Goal: Task Accomplishment & Management: Manage account settings

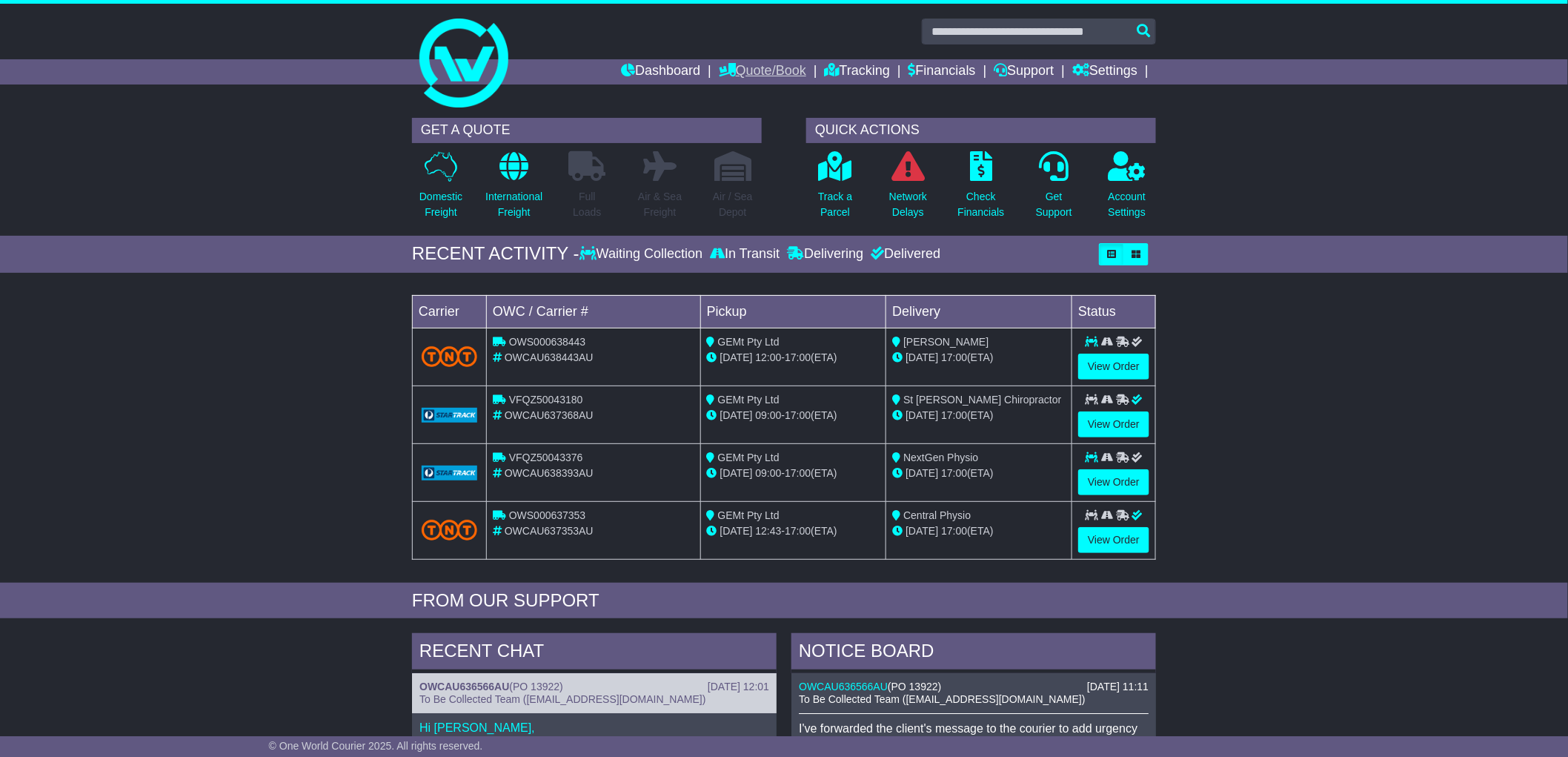
click at [742, 70] on link "Quote/Book" at bounding box center [763, 71] width 87 height 25
click at [833, 73] on link "Tracking" at bounding box center [857, 71] width 66 height 25
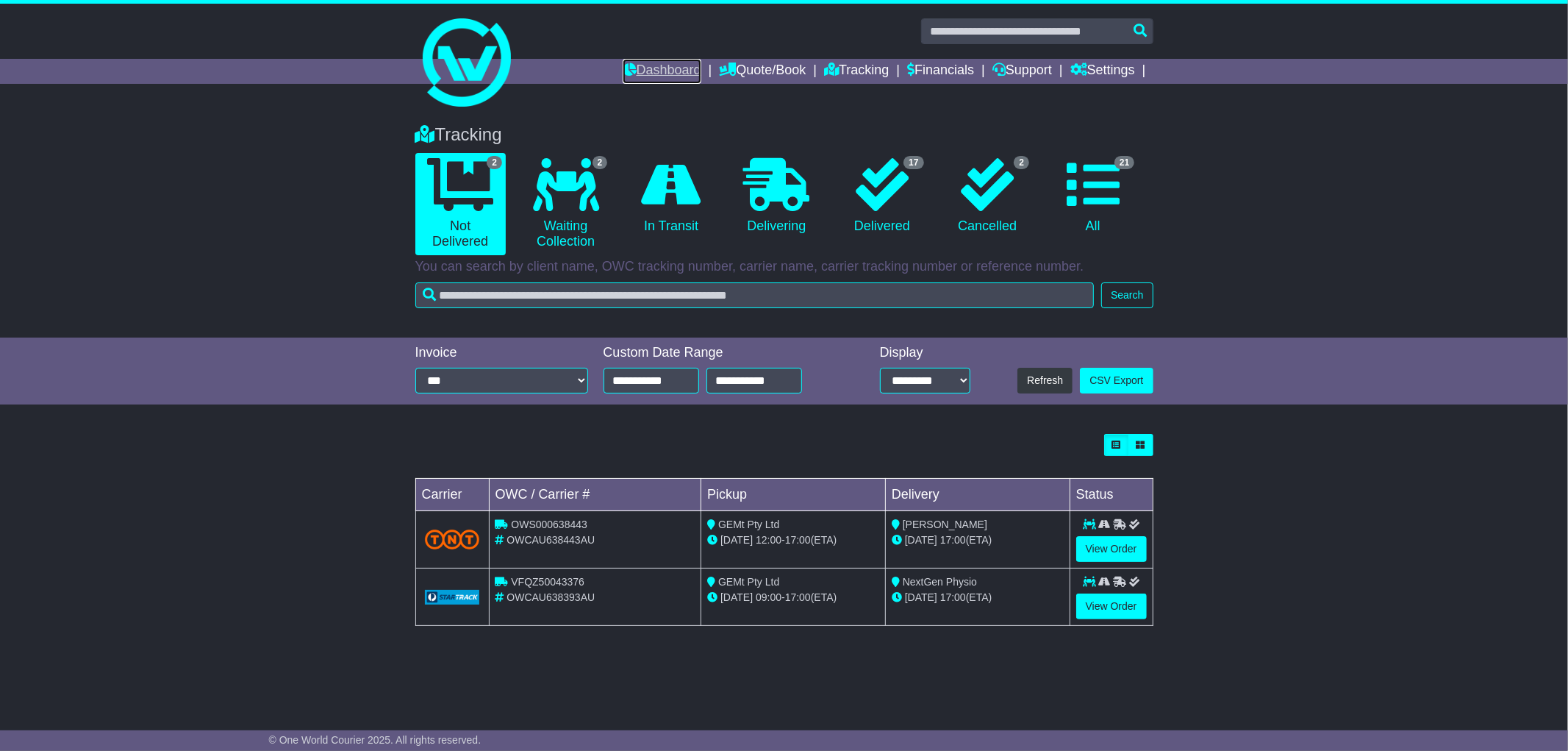
click at [652, 83] on link "Dashboard" at bounding box center [662, 71] width 79 height 25
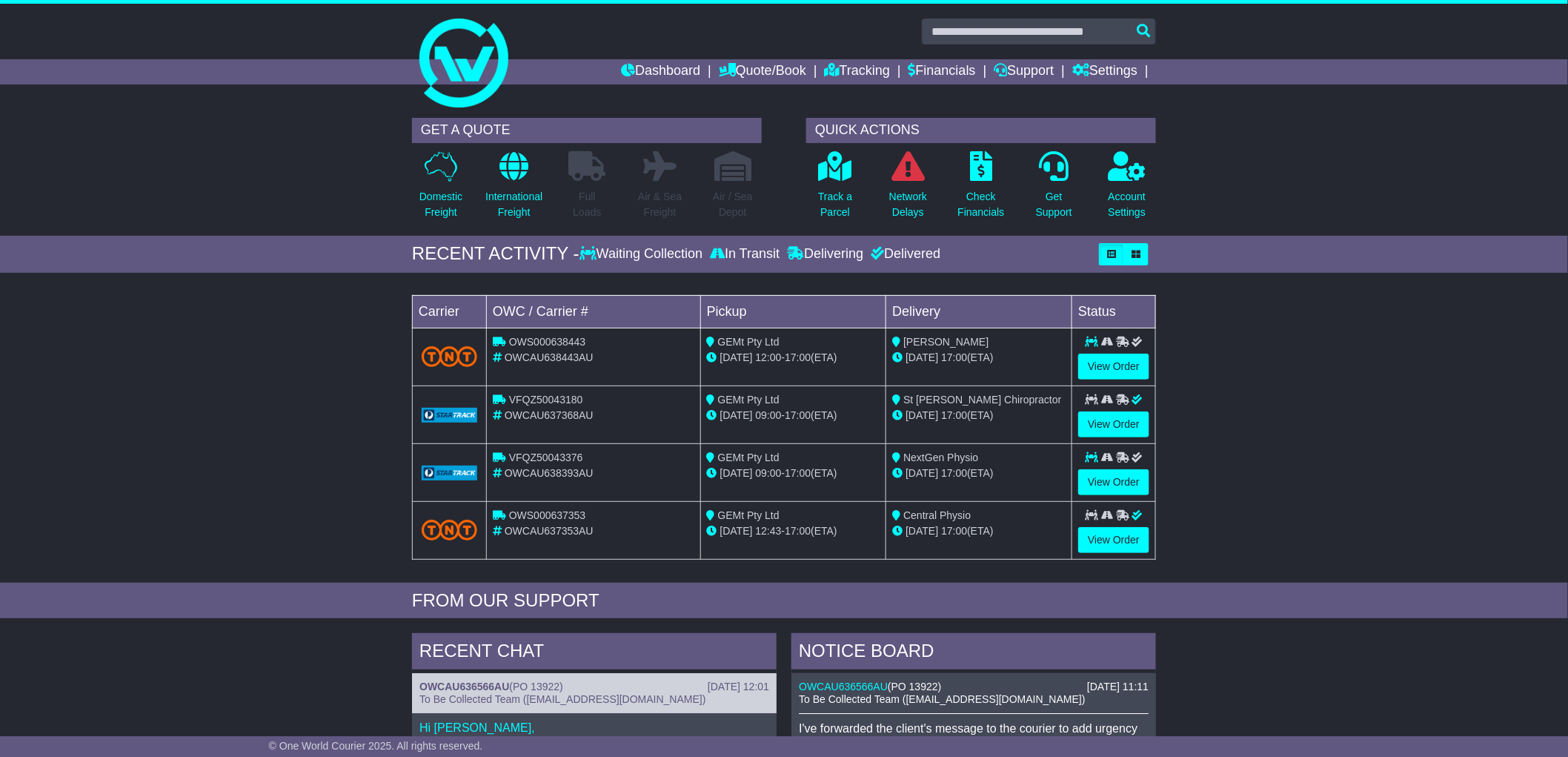
click at [1353, 214] on div "GET A QUOTE Domestic Freight International Freight Full Loads Air & Sea Freight…" at bounding box center [784, 173] width 1568 height 125
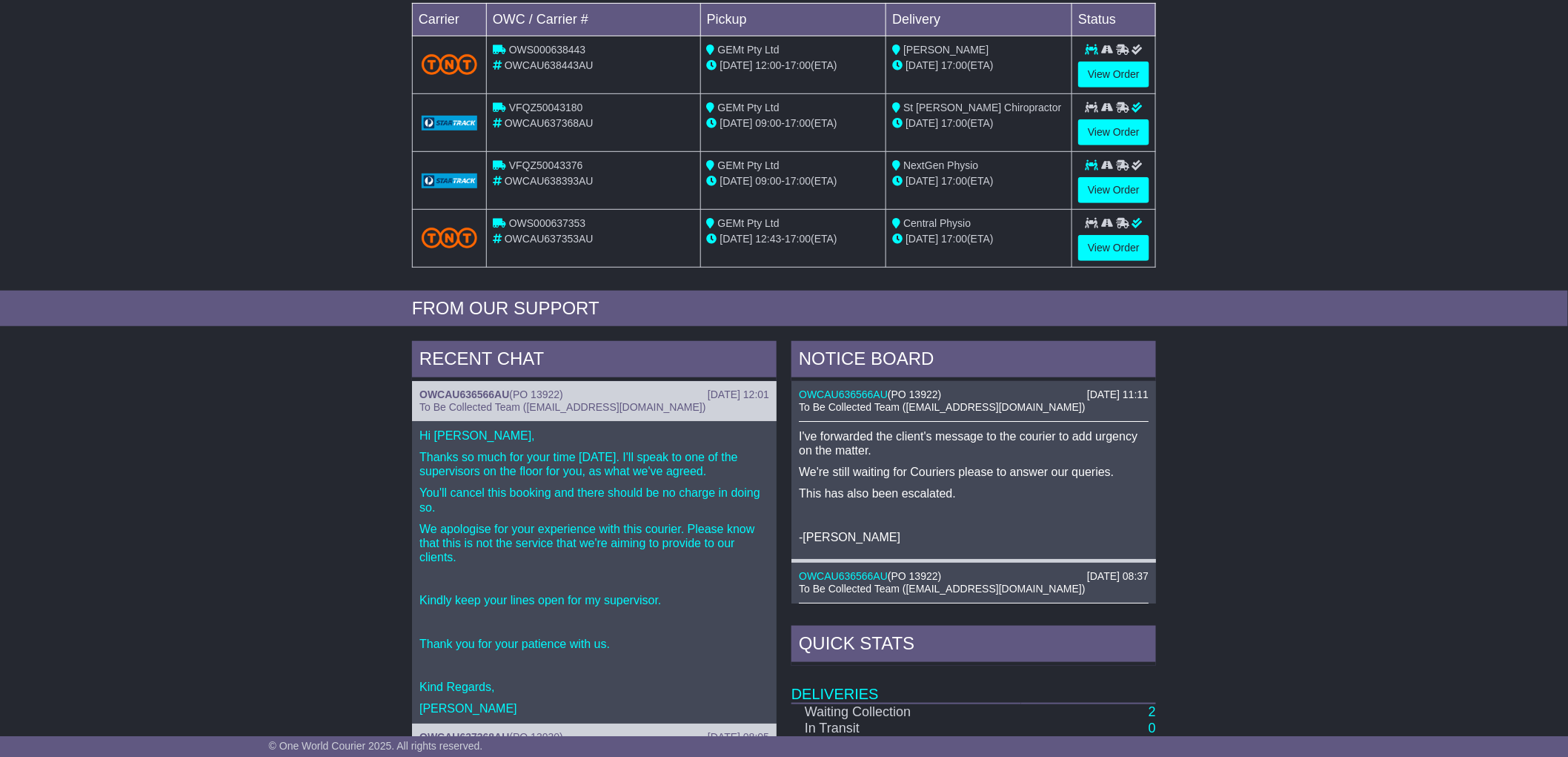
scroll to position [128, 0]
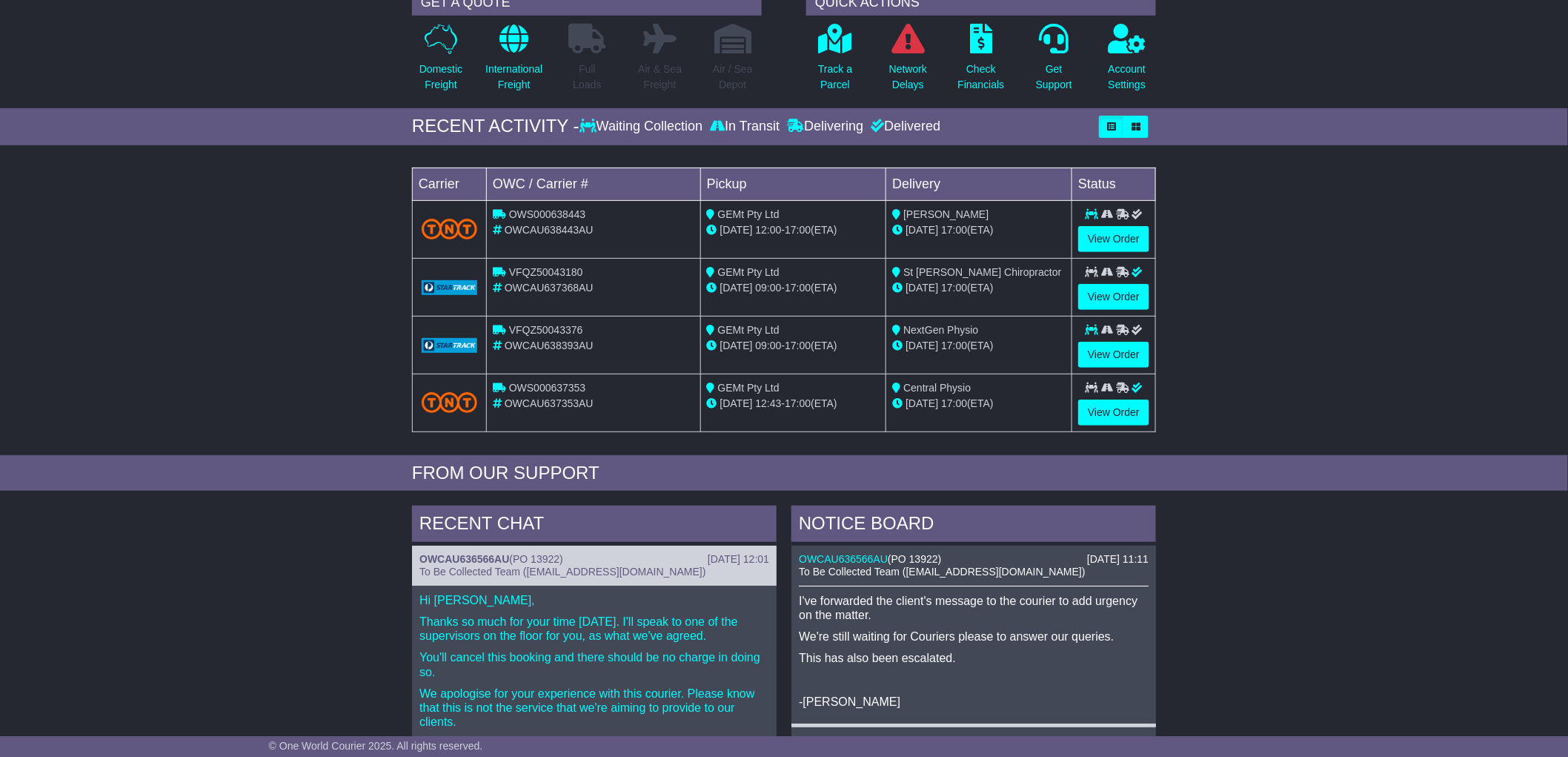
click at [1363, 323] on div "Loading... No bookings found Carrier OWC / Carrier # Pickup Delivery Status OWS…" at bounding box center [784, 304] width 1568 height 302
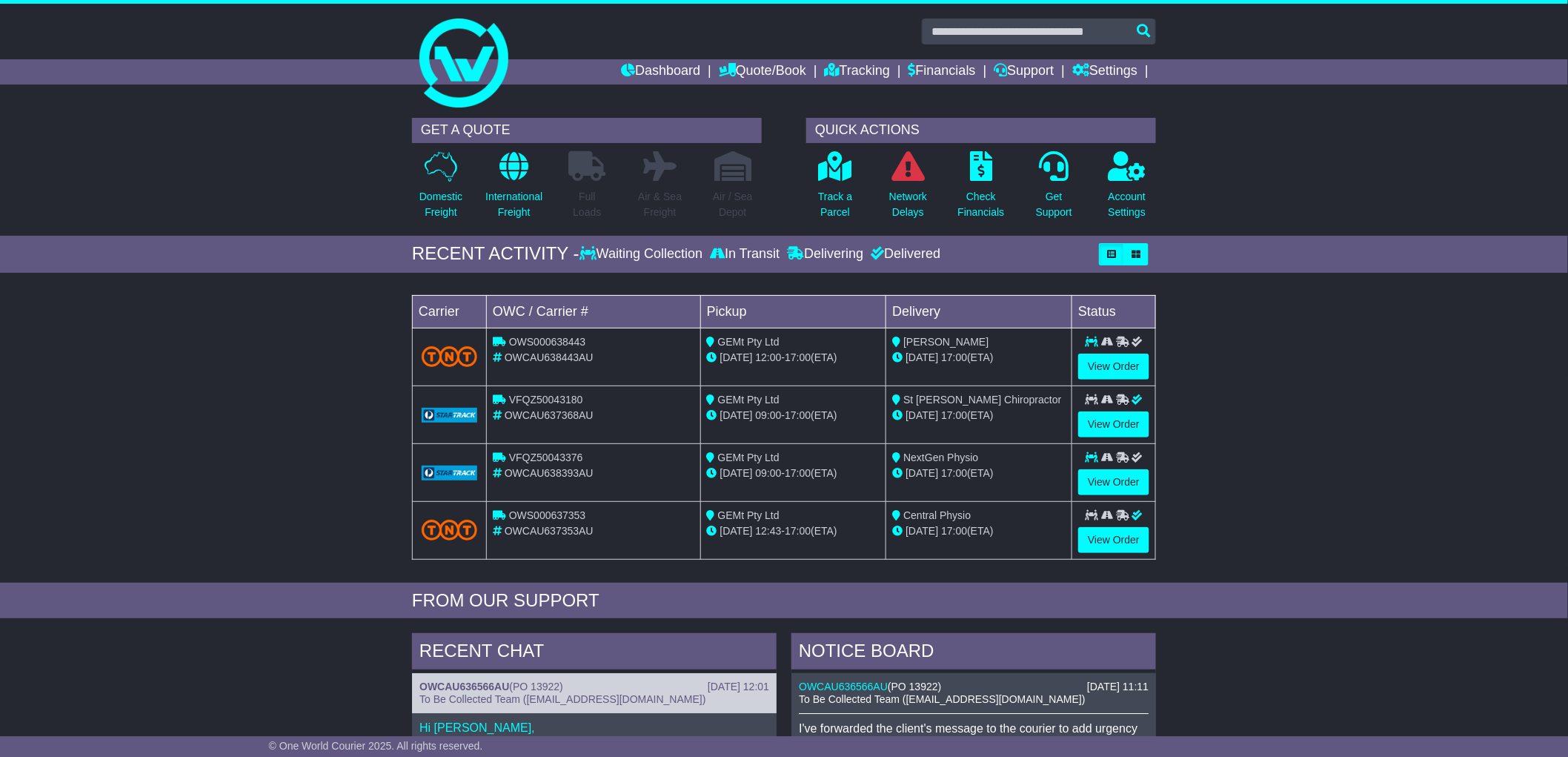
click at [1433, 179] on div "GET A QUOTE Domestic Freight International Freight Full Loads Air & Sea Freight…" at bounding box center [784, 173] width 1568 height 125
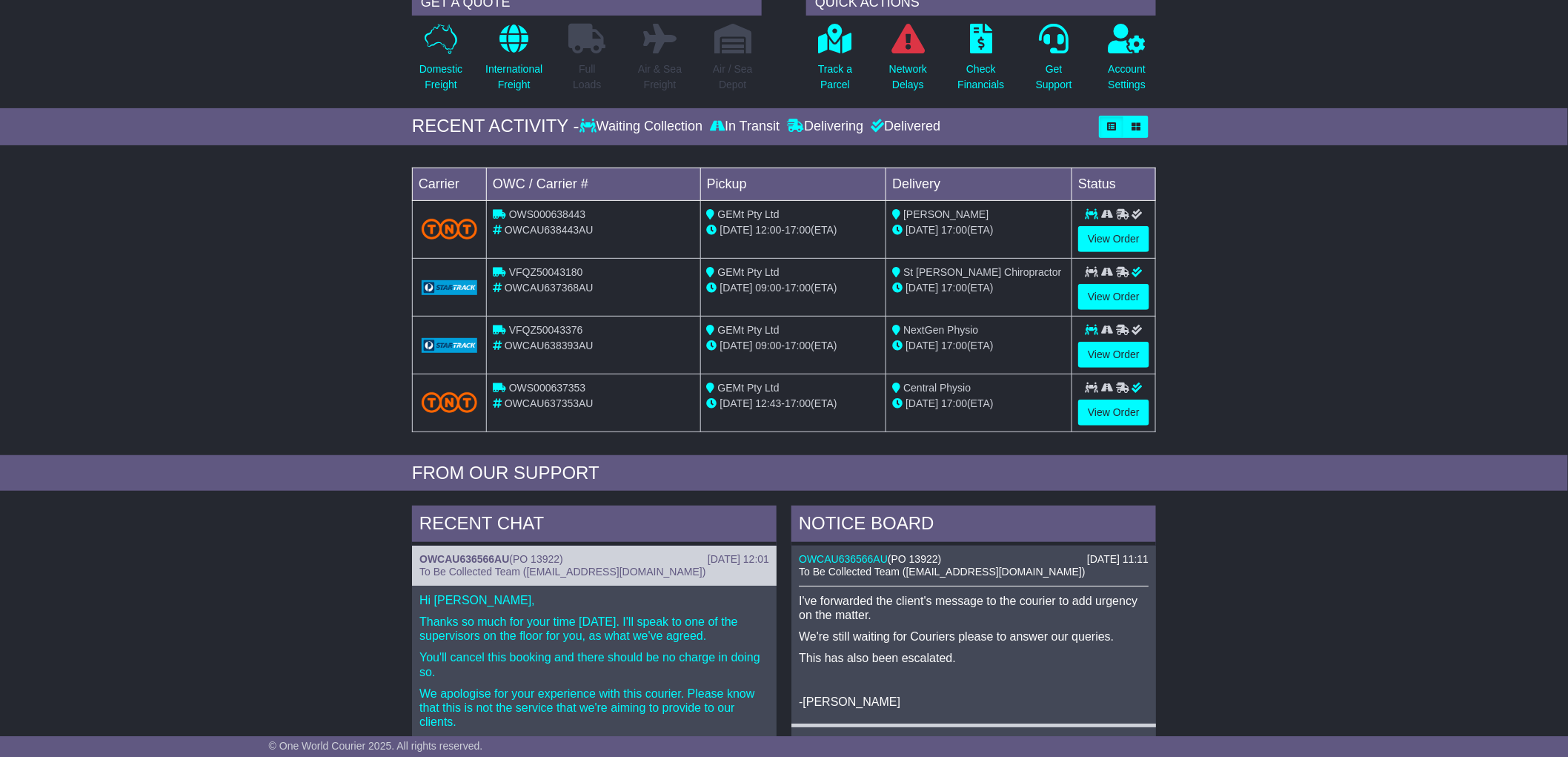
scroll to position [19, 0]
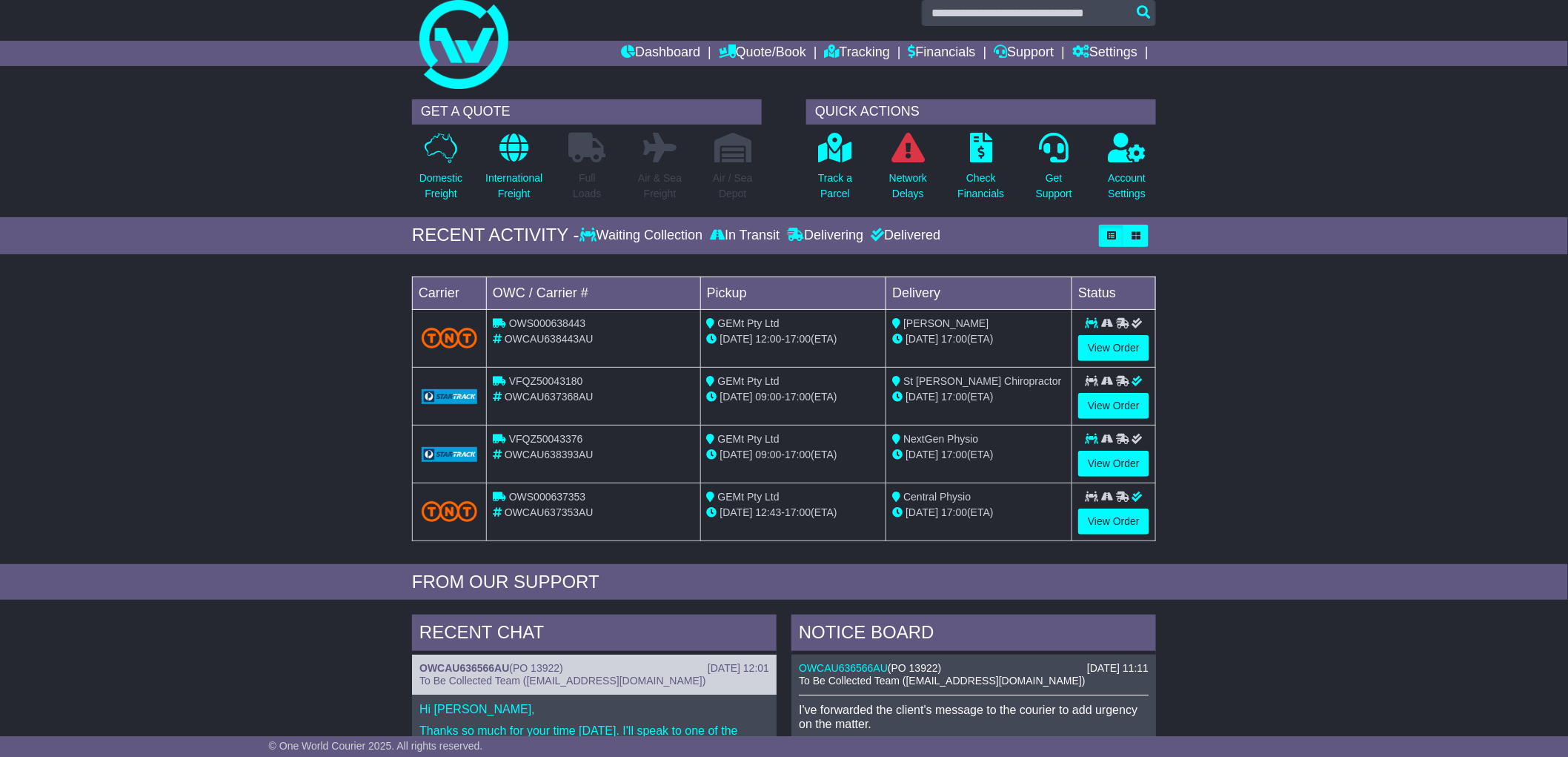
click at [1312, 375] on div "Loading... No bookings found Carrier OWC / Carrier # Pickup Delivery Status OWS…" at bounding box center [784, 413] width 1568 height 302
click at [1325, 158] on div "GET A QUOTE Domestic Freight International Freight Full Loads Air & Sea Freight…" at bounding box center [784, 154] width 1568 height 125
click at [1106, 54] on link "Settings" at bounding box center [1105, 53] width 66 height 25
click at [1103, 78] on link "Settings" at bounding box center [1131, 78] width 117 height 16
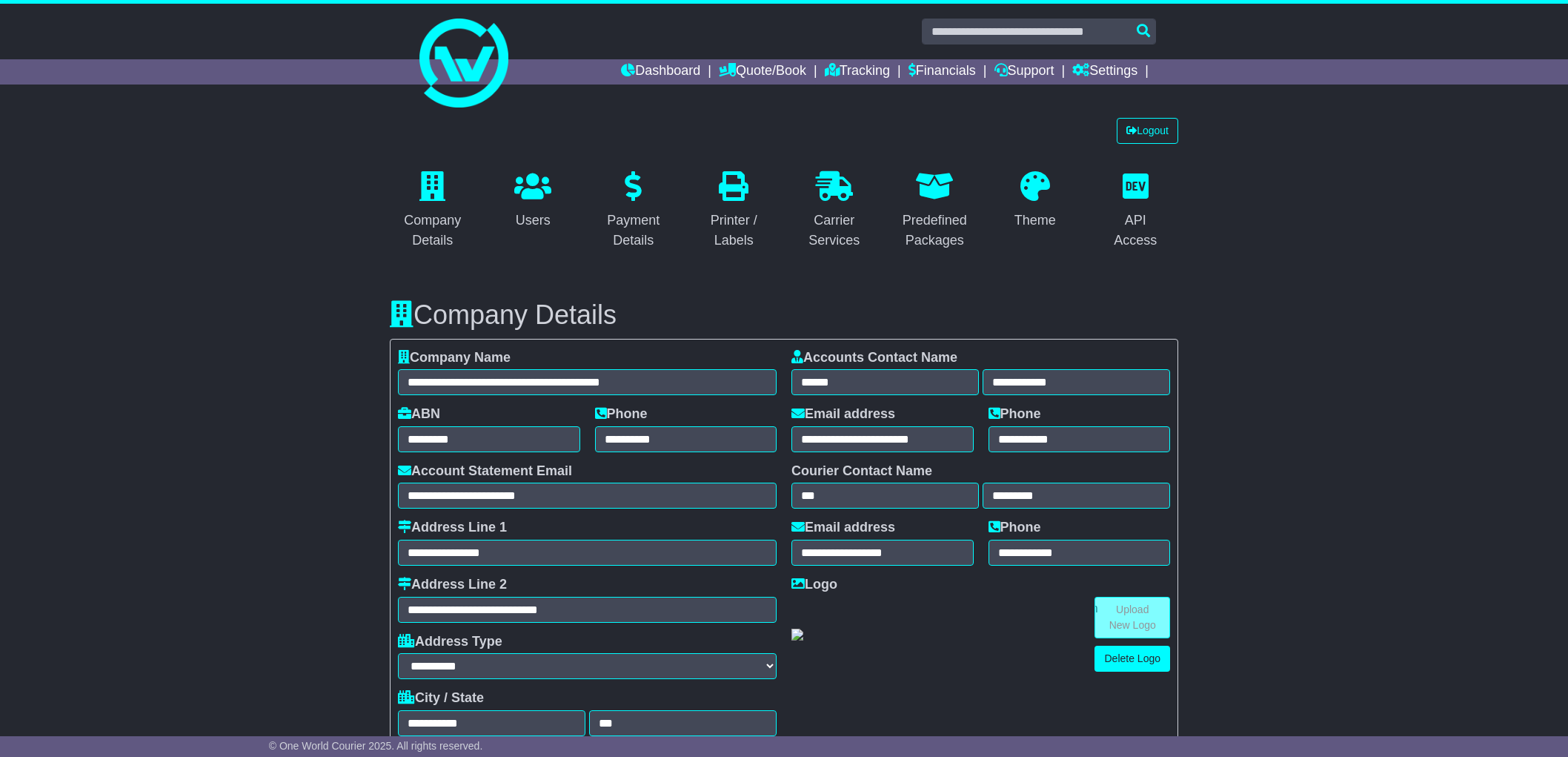
select select "**********"
select select "**"
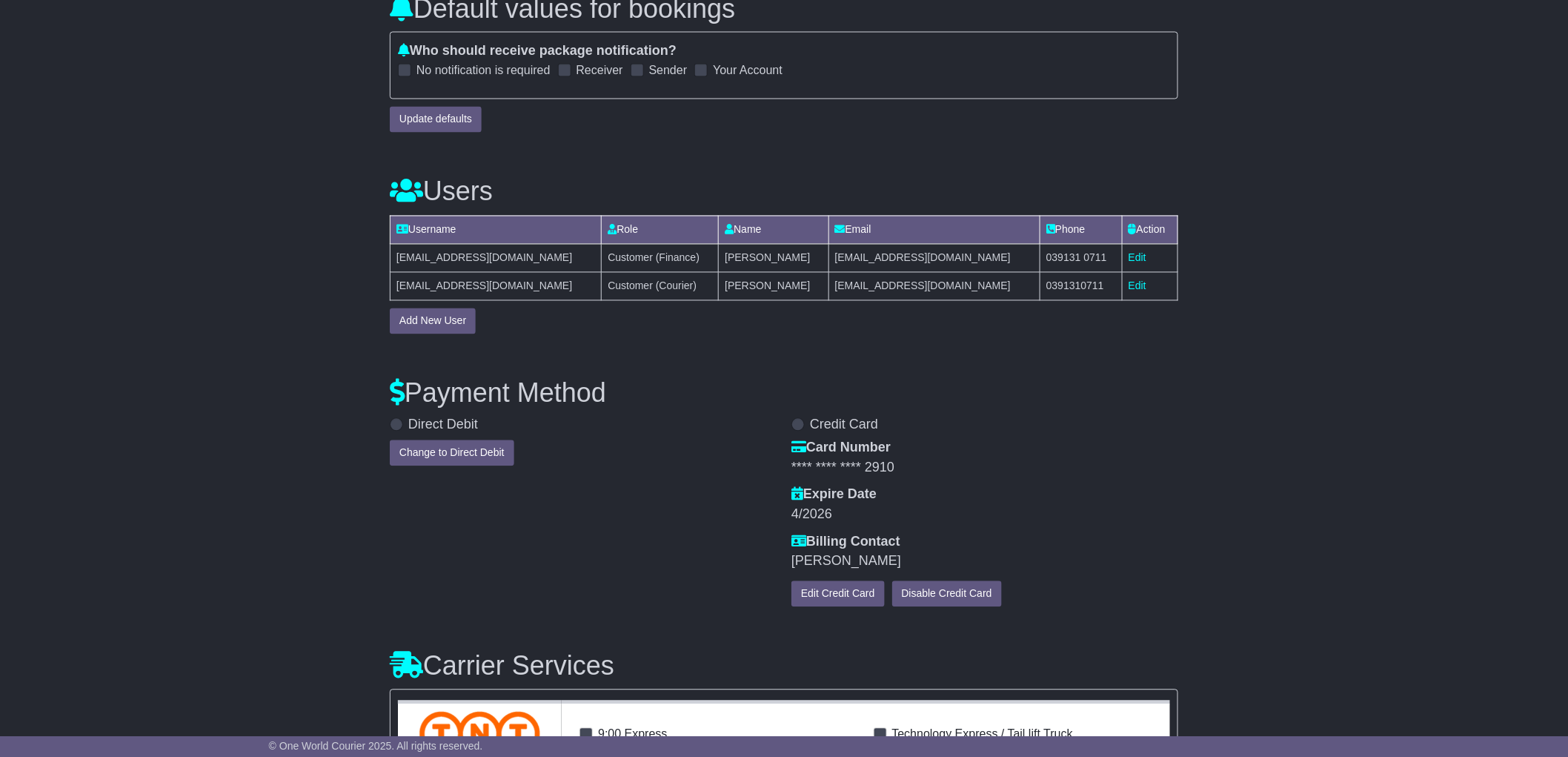
scroll to position [768, 0]
